Goal: Use online tool/utility: Utilize a website feature to perform a specific function

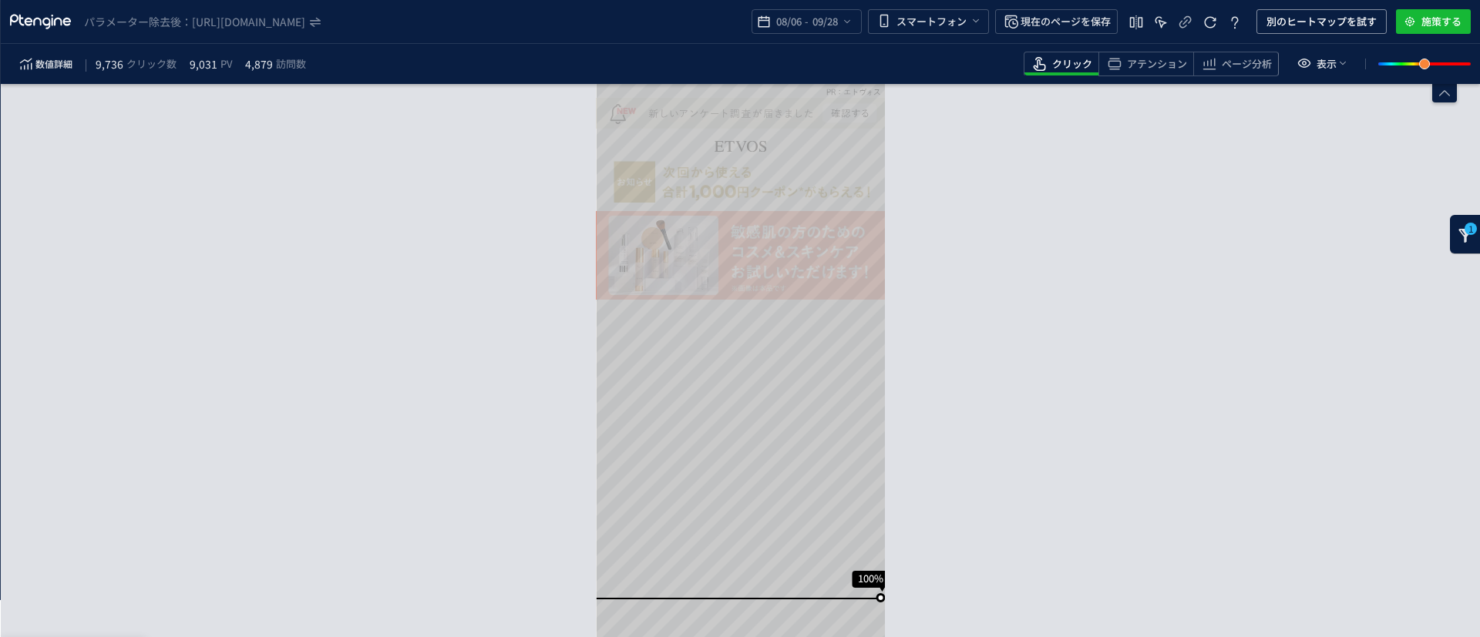
click at [1470, 242] on icon "heatmap-box" at bounding box center [1465, 235] width 15 height 15
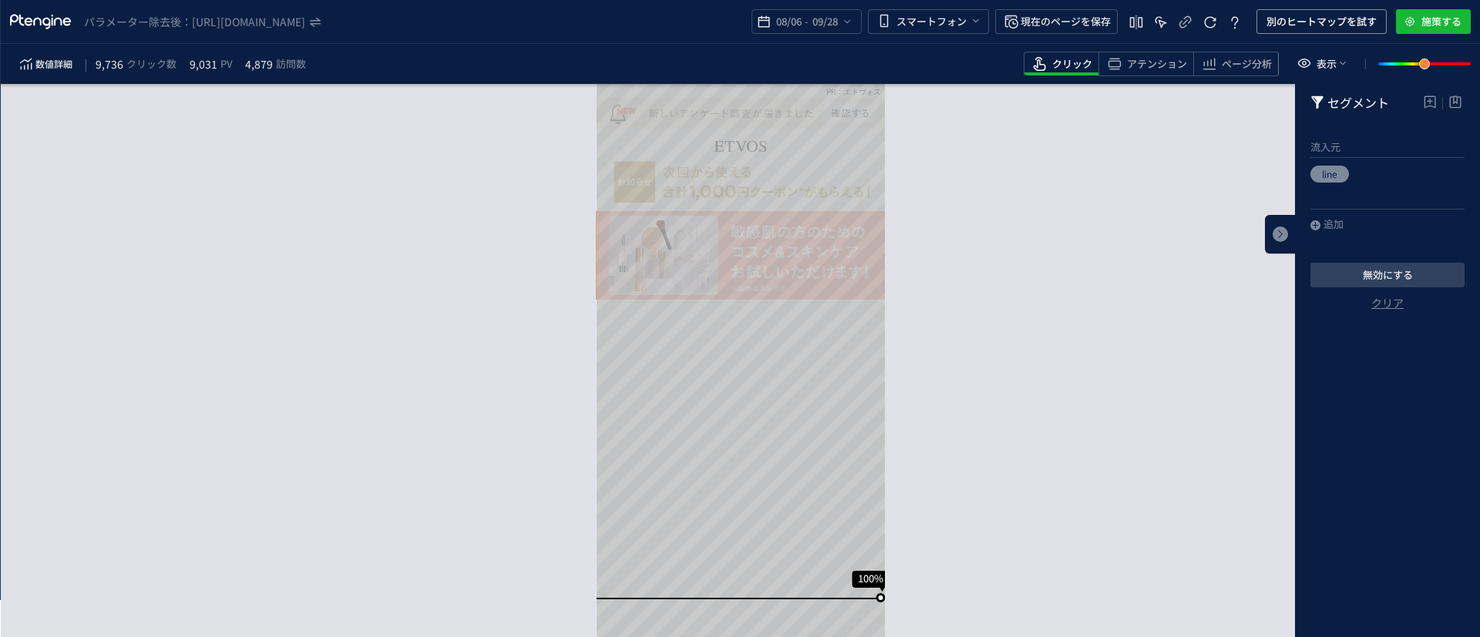
click at [1232, 362] on div "スクロール到達率 100% スクロール到達率 70% スクロール到達率 56% スクロール到達率 48% スクロール到達率 44% スクロール到達率 41% …" at bounding box center [740, 360] width 1479 height 553
click at [1144, 18] on icon "heatmap-top-bar" at bounding box center [1136, 22] width 18 height 18
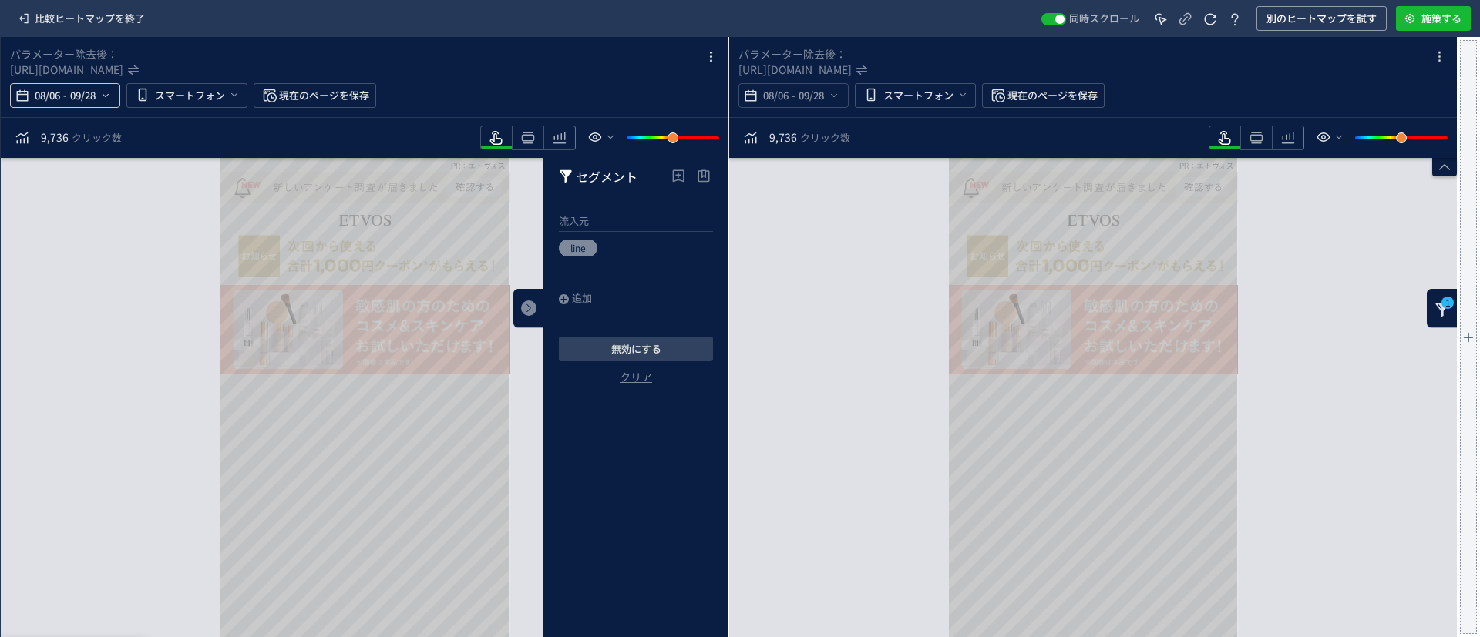
click at [59, 97] on span "08/06" at bounding box center [48, 95] width 32 height 31
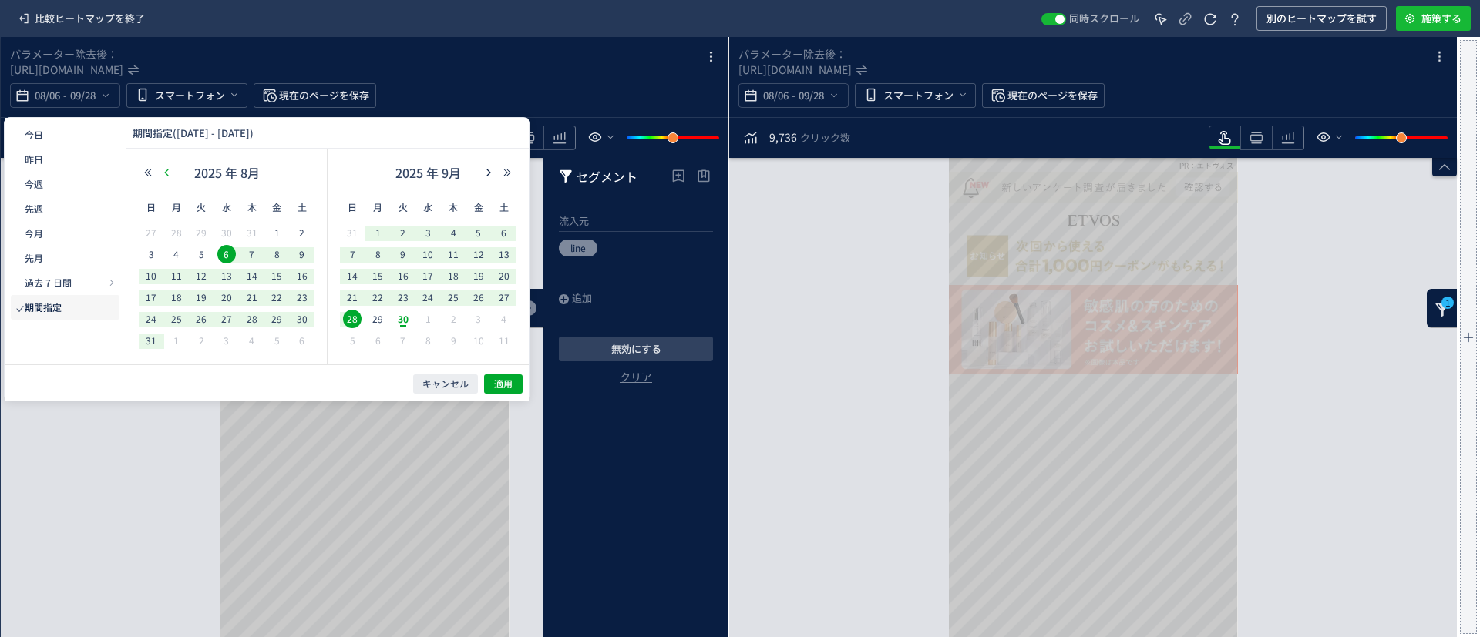
click at [171, 170] on button "button" at bounding box center [166, 172] width 18 height 11
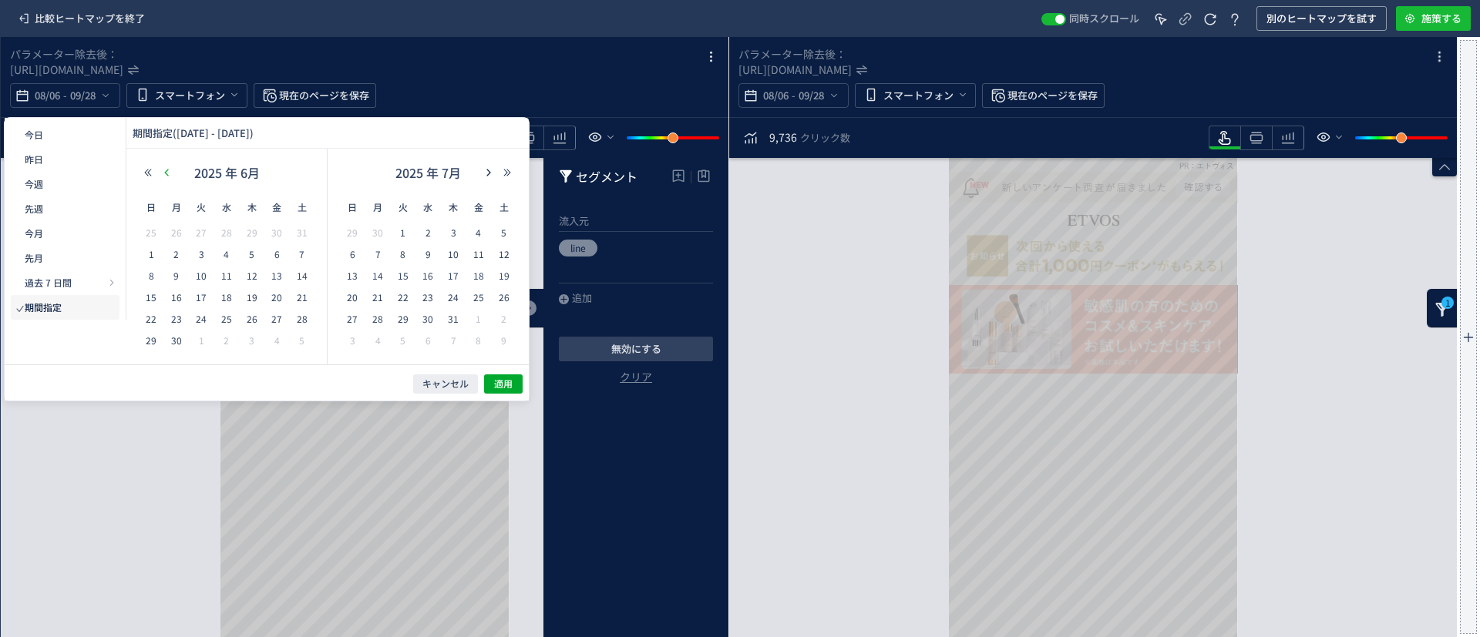
click at [171, 170] on button "button" at bounding box center [166, 172] width 18 height 11
click at [199, 276] on span "15" at bounding box center [201, 276] width 18 height 18
click at [405, 276] on span "13" at bounding box center [403, 276] width 18 height 18
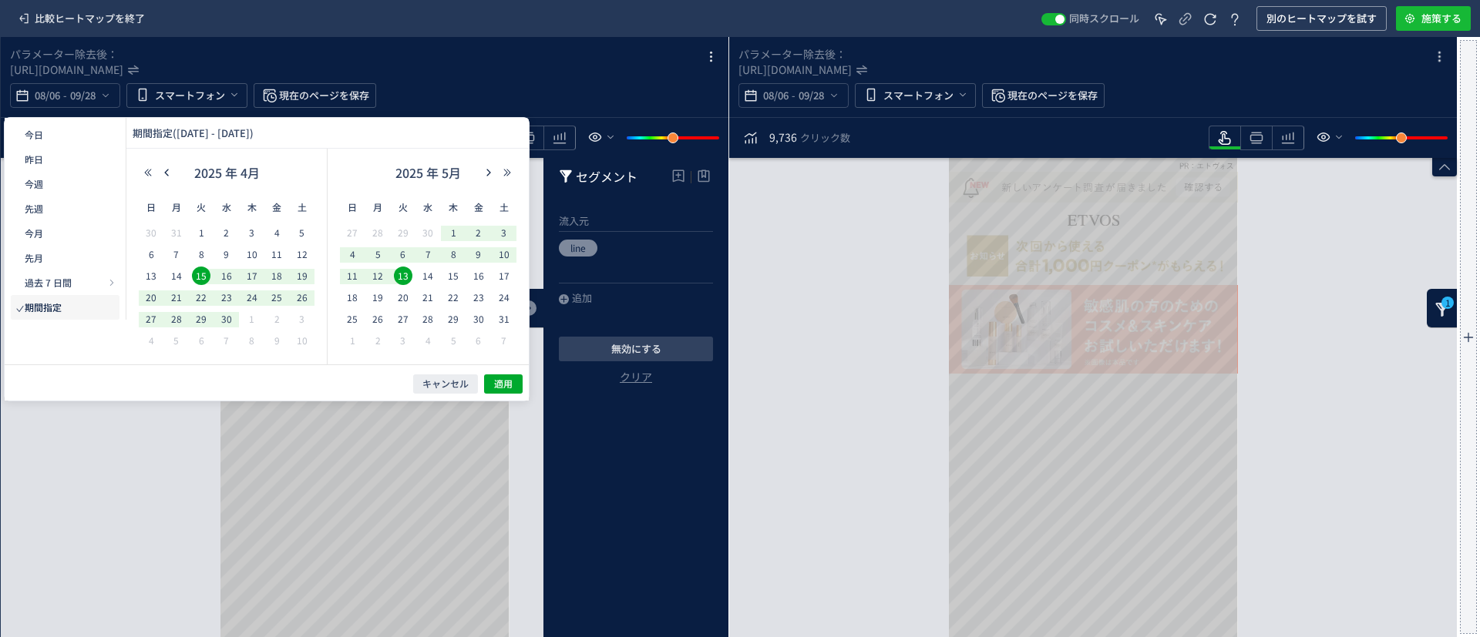
click at [405, 275] on span "13" at bounding box center [403, 276] width 18 height 18
click at [488, 170] on use "button" at bounding box center [488, 172] width 4 height 7
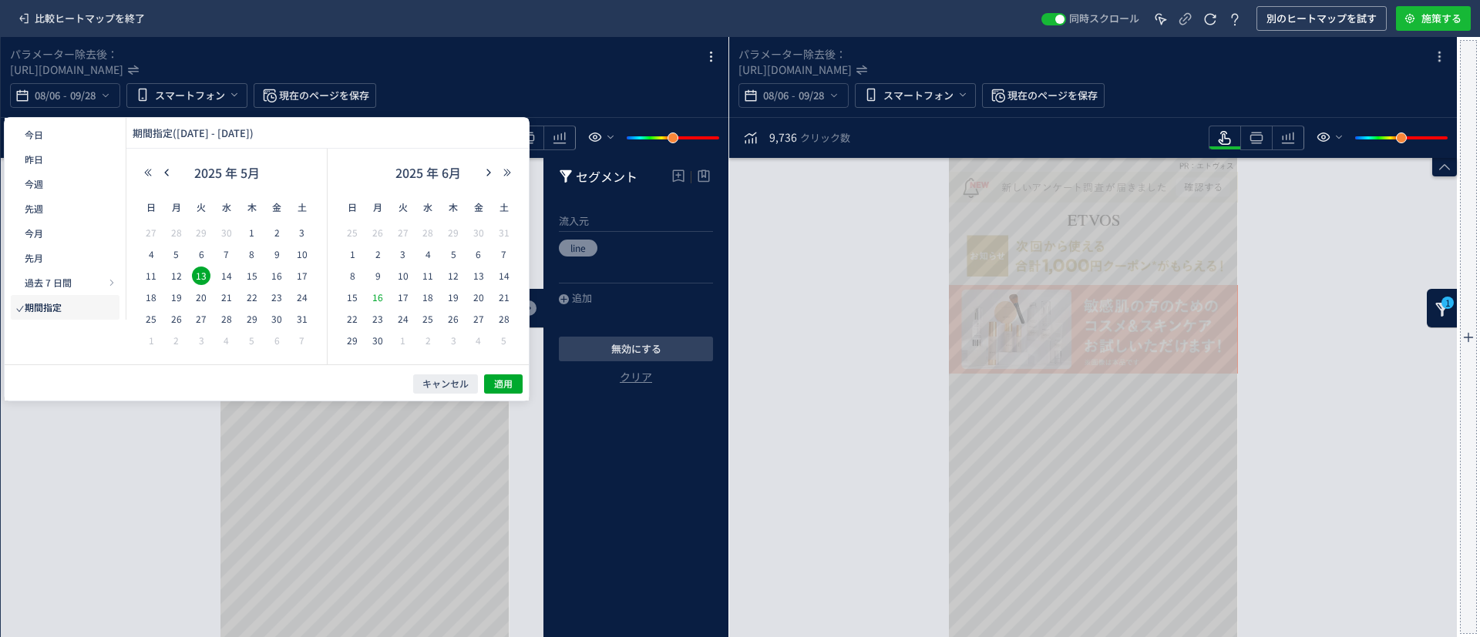
click at [377, 296] on span "16" at bounding box center [377, 297] width 18 height 18
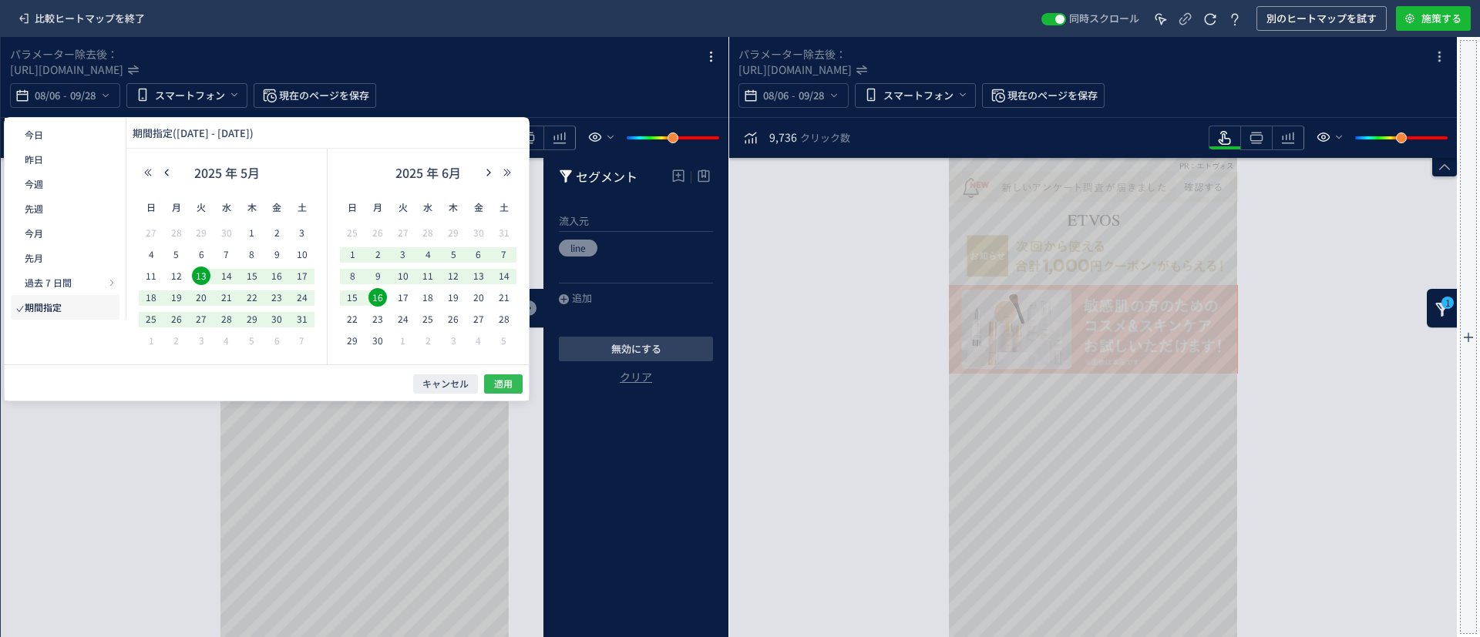
click at [498, 382] on span "適用" at bounding box center [503, 384] width 18 height 13
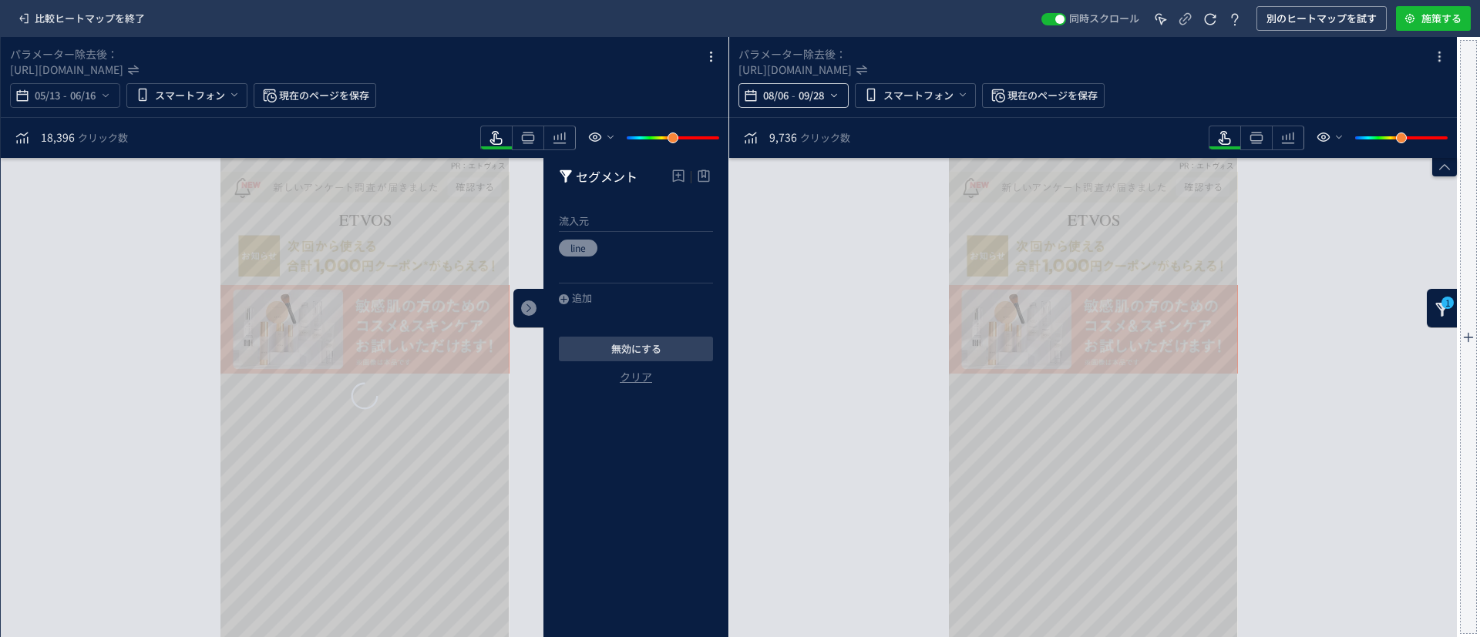
click at [751, 99] on icon "heatmap-top-bar" at bounding box center [750, 95] width 18 height 18
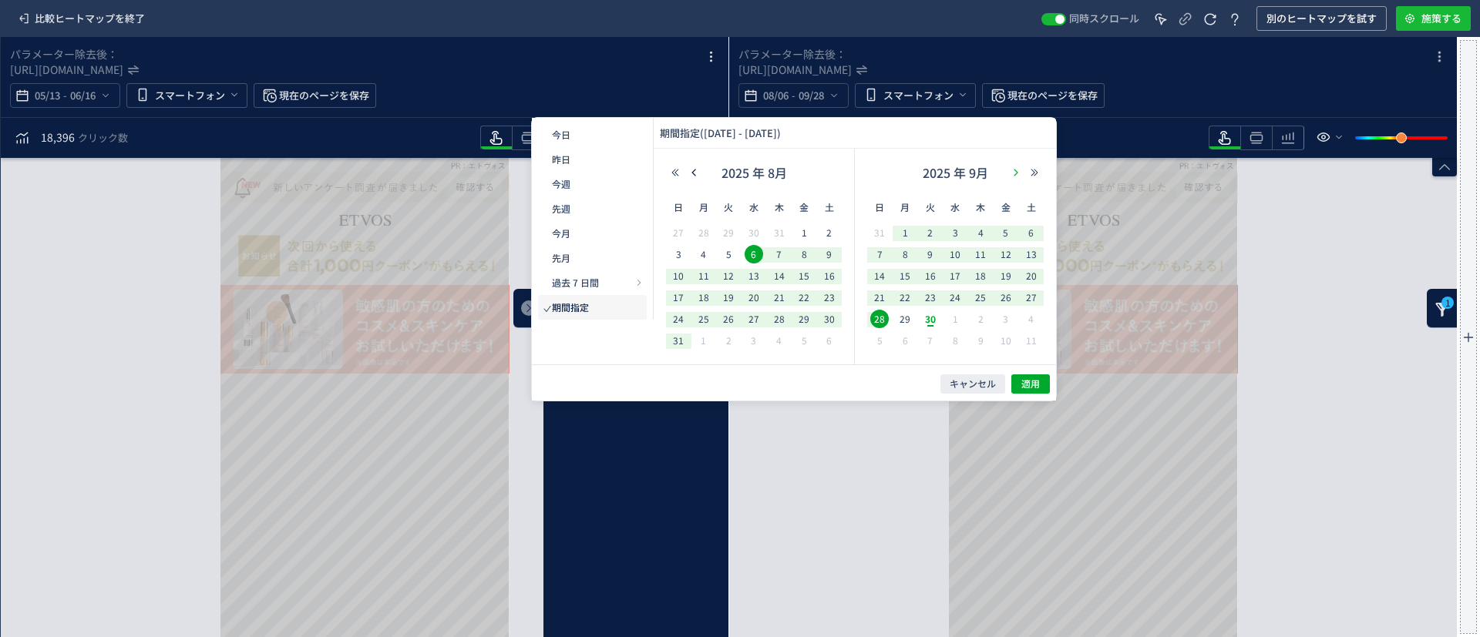
click at [1017, 169] on icon "button" at bounding box center [1015, 172] width 9 height 9
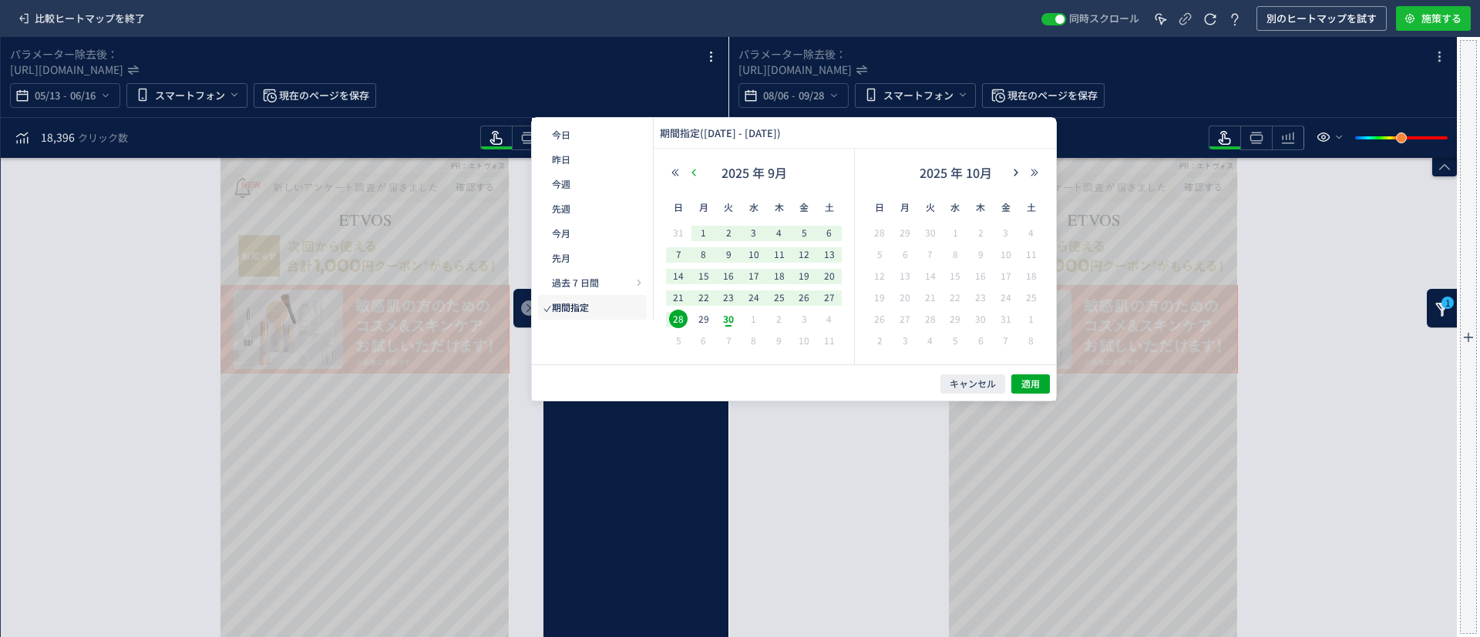
click at [699, 171] on button "button" at bounding box center [693, 172] width 18 height 11
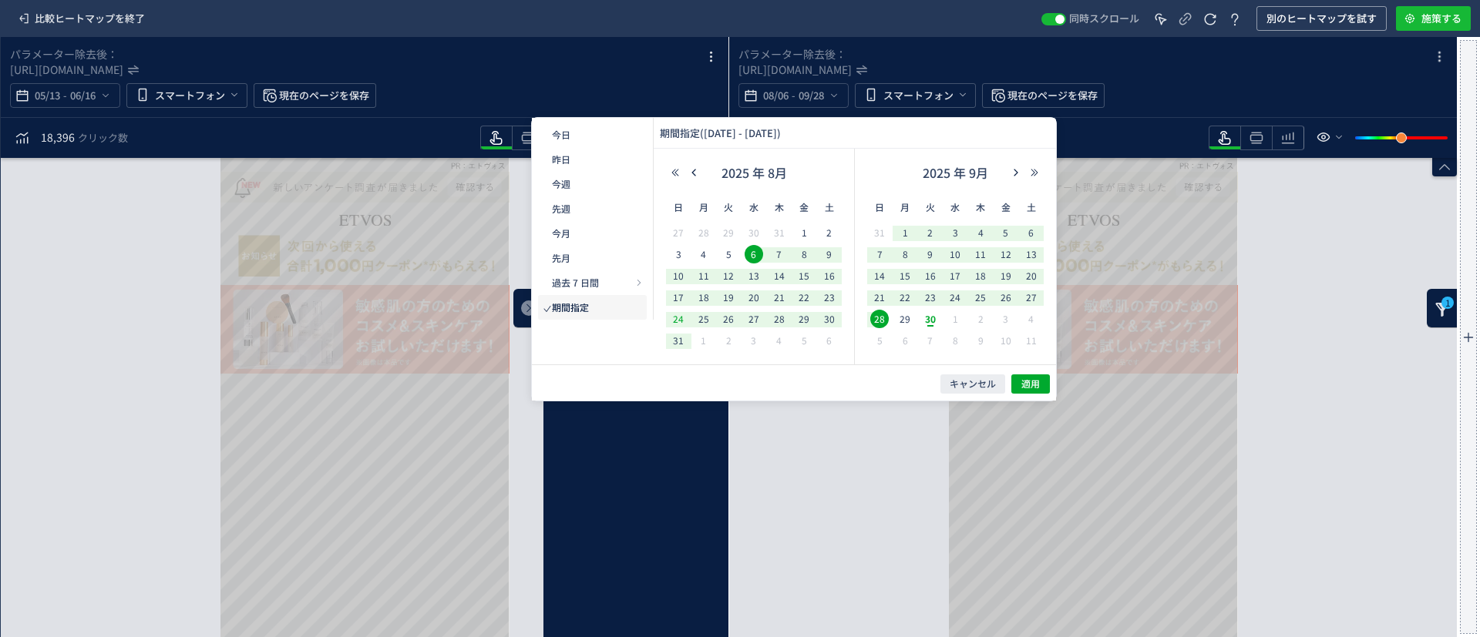
click at [678, 321] on span "24" at bounding box center [678, 319] width 18 height 18
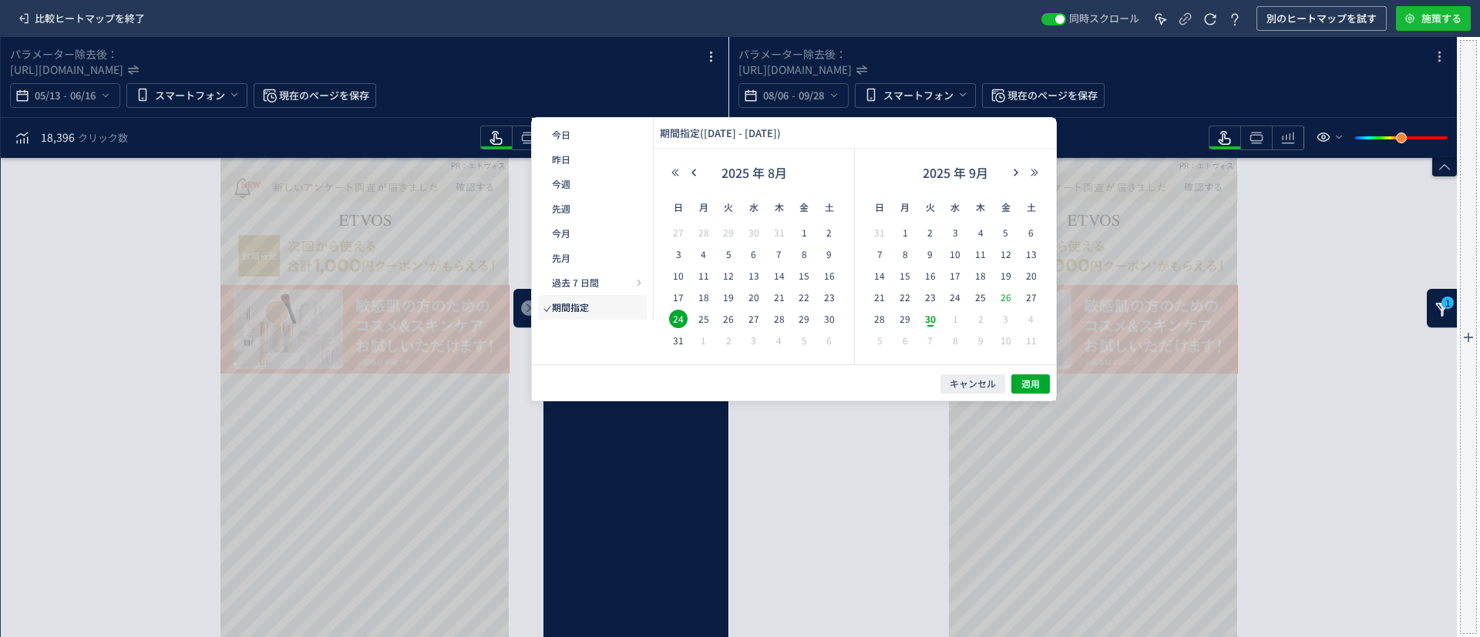
click at [1007, 295] on span "26" at bounding box center [1006, 297] width 18 height 18
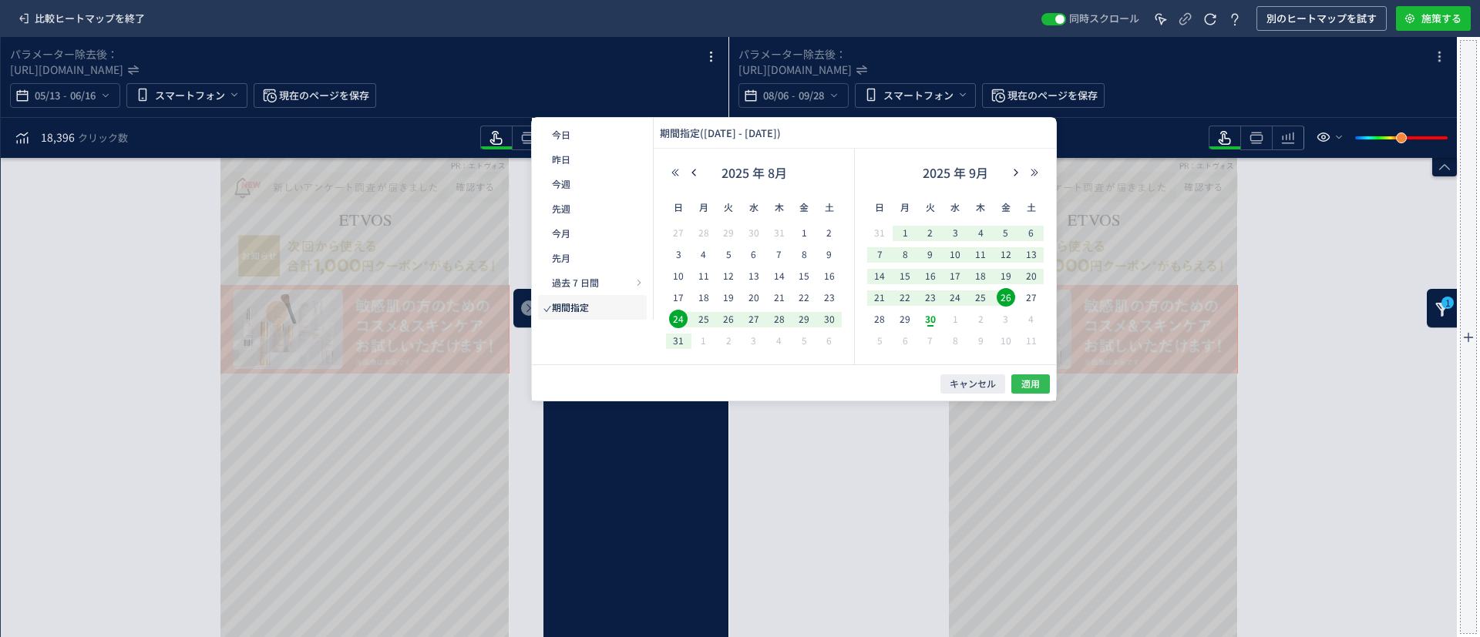
click at [1022, 389] on span "適用" at bounding box center [1030, 384] width 18 height 13
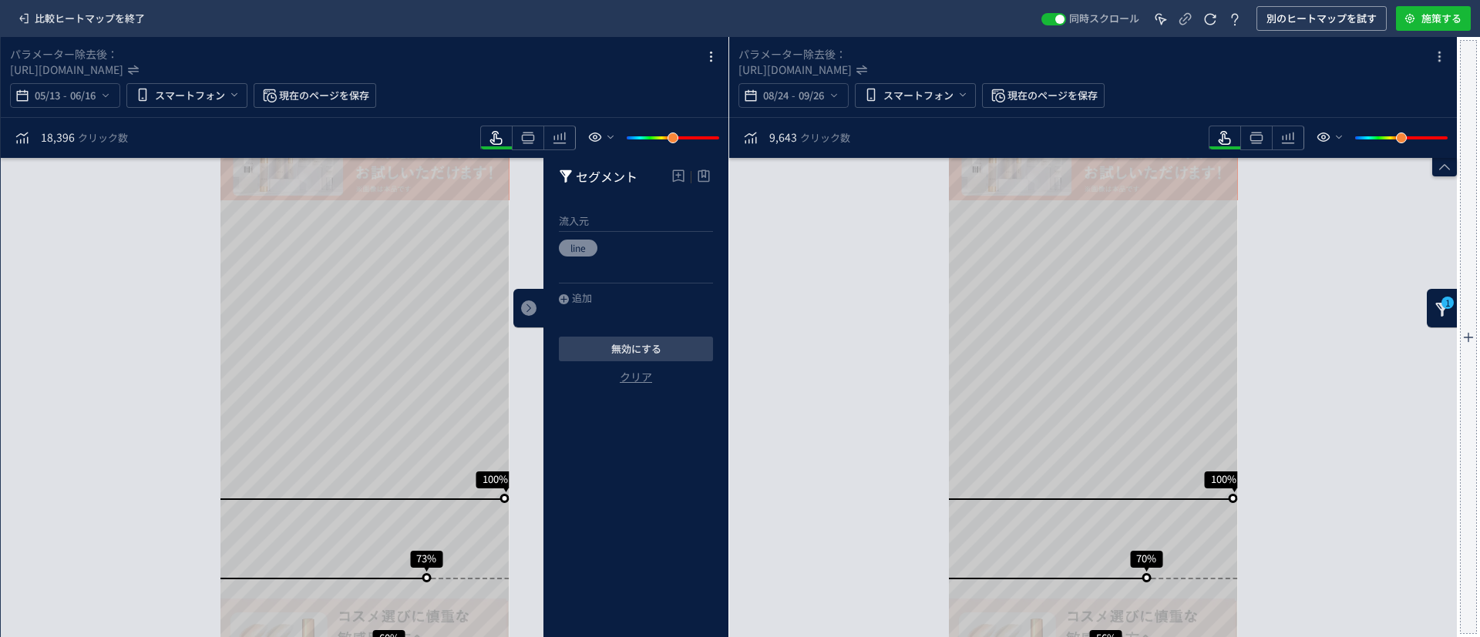
click at [523, 300] on div "heatmap-box" at bounding box center [528, 308] width 31 height 39
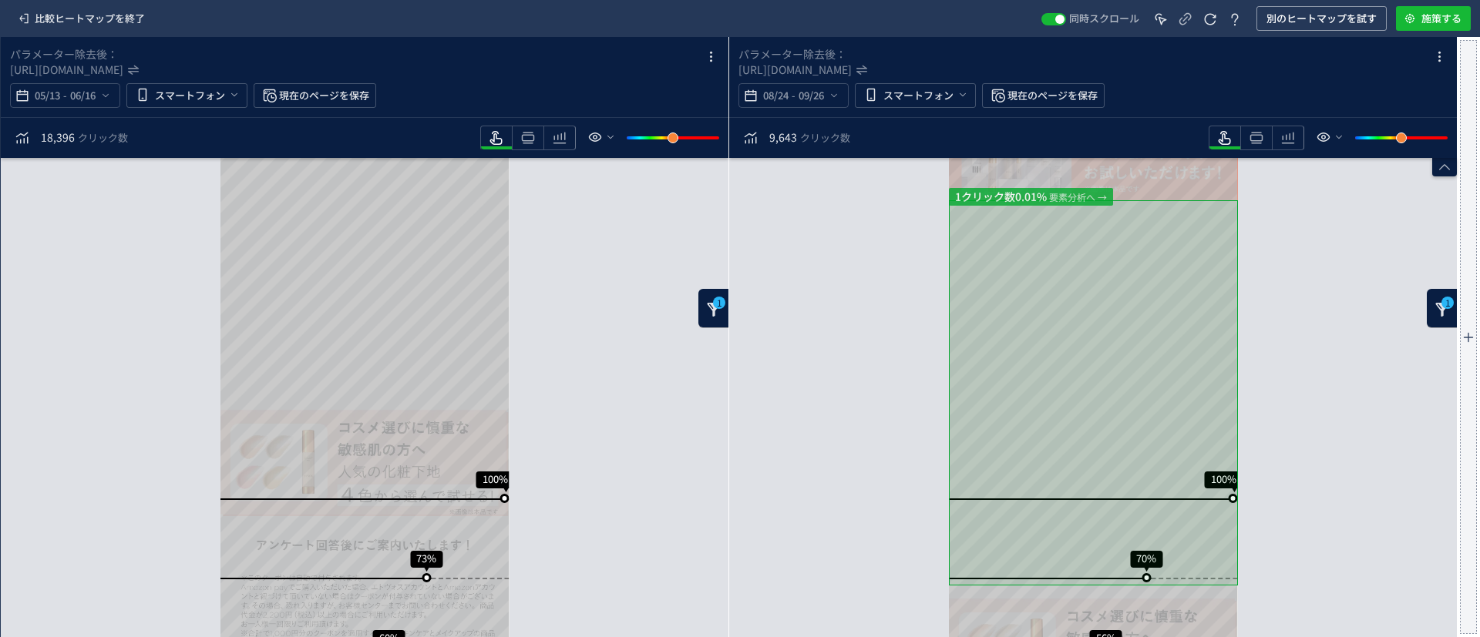
scroll to position [377, 0]
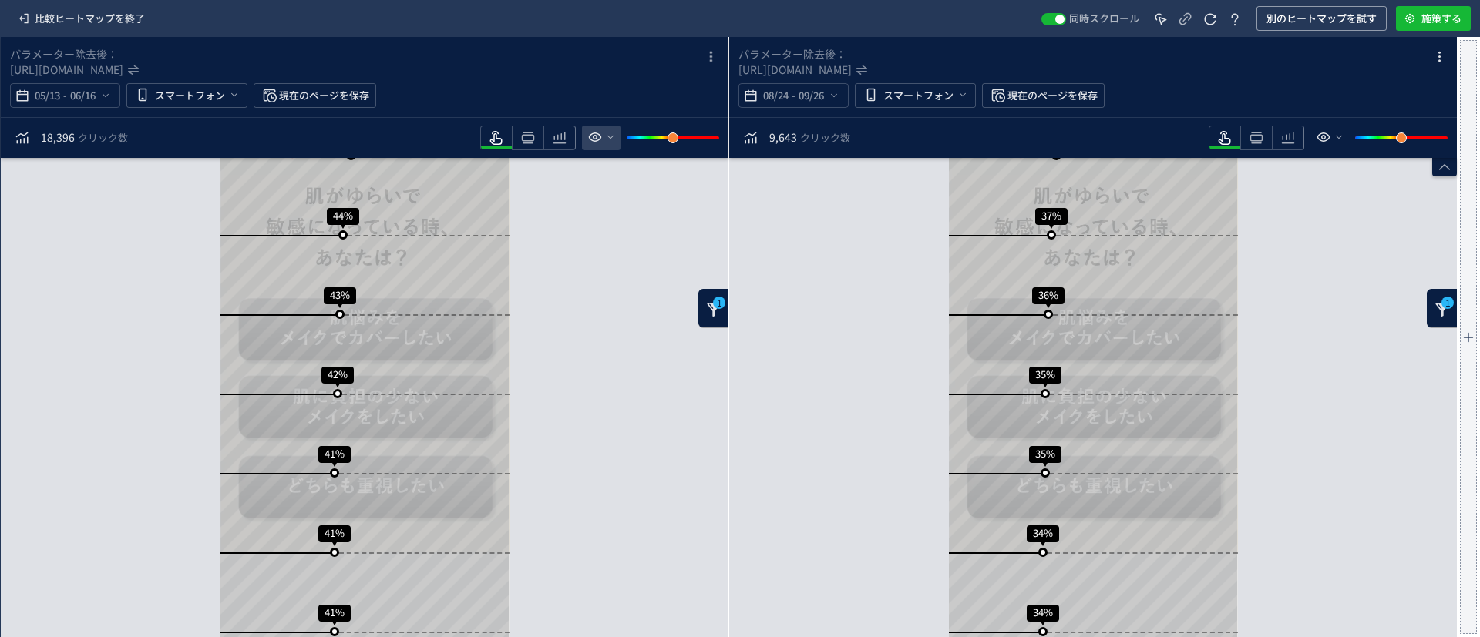
click at [604, 136] on icon "heatmap-toolbar" at bounding box center [595, 137] width 18 height 18
click at [1347, 136] on button "heatmap-toolbar" at bounding box center [1329, 138] width 39 height 25
click at [1288, 281] on div "スクロール到達率 100% スクロール到達率 70% スクロール到達率 56% スクロール到達率 48% スクロール到達率 44% スクロール到達率 41% …" at bounding box center [1093, 397] width 728 height 479
click at [1333, 20] on span "別のヒートマップを試す" at bounding box center [1321, 18] width 110 height 25
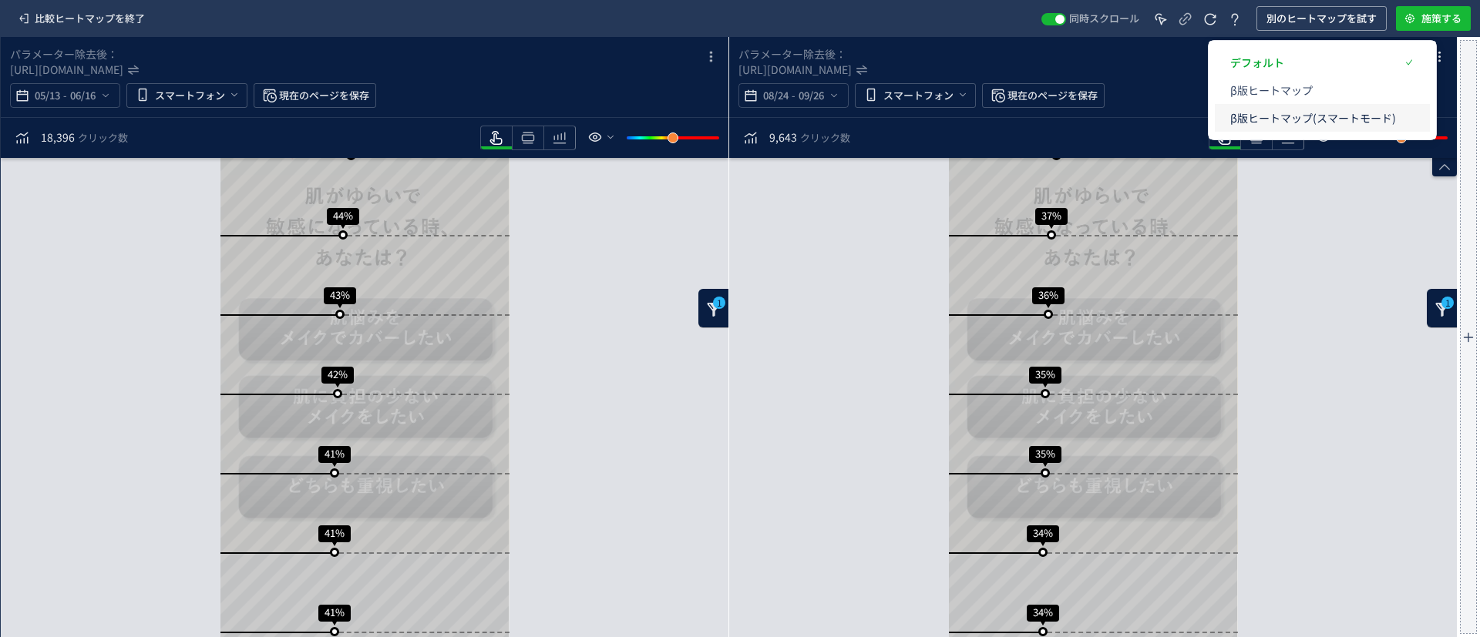
click at [1281, 120] on p "β版ヒートマップ(スマートモード)" at bounding box center [1313, 118] width 166 height 28
